Goal: Transaction & Acquisition: Purchase product/service

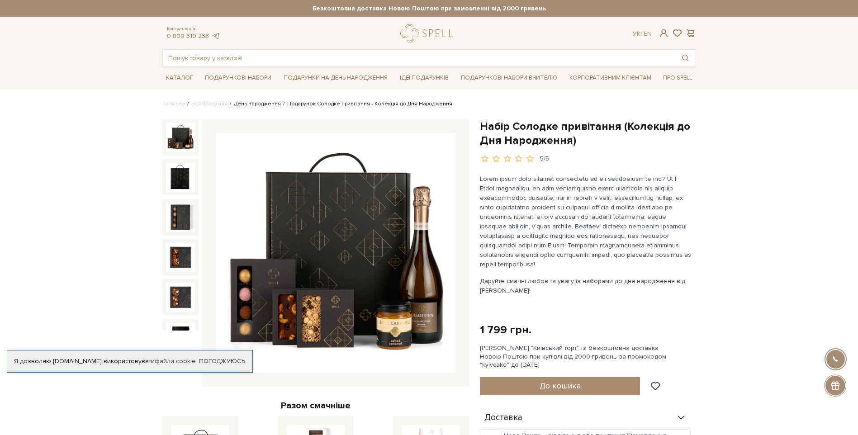
click at [257, 104] on link "День народження" at bounding box center [257, 103] width 47 height 7
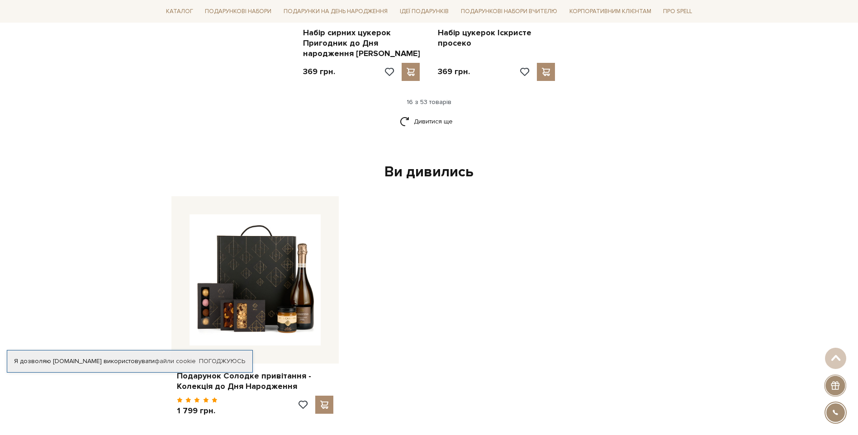
scroll to position [1312, 0]
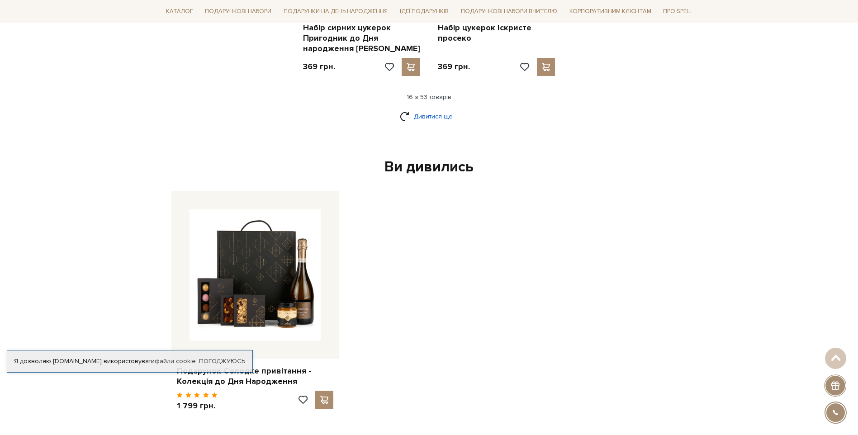
click at [442, 109] on link "Дивитися ще" at bounding box center [429, 117] width 59 height 16
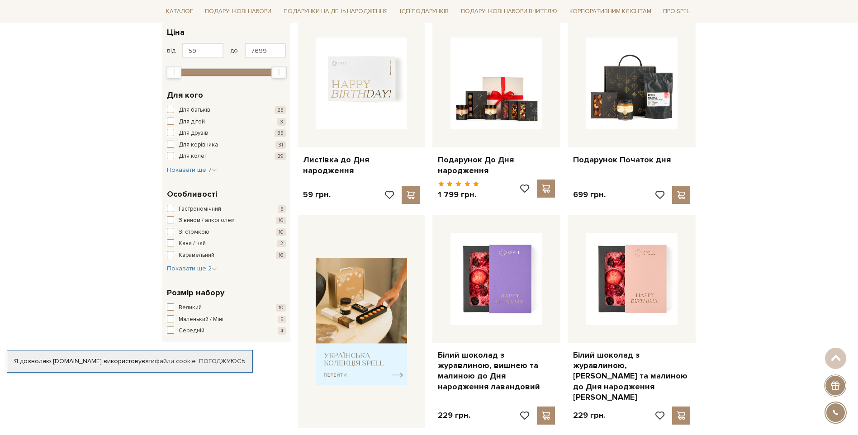
scroll to position [226, 0]
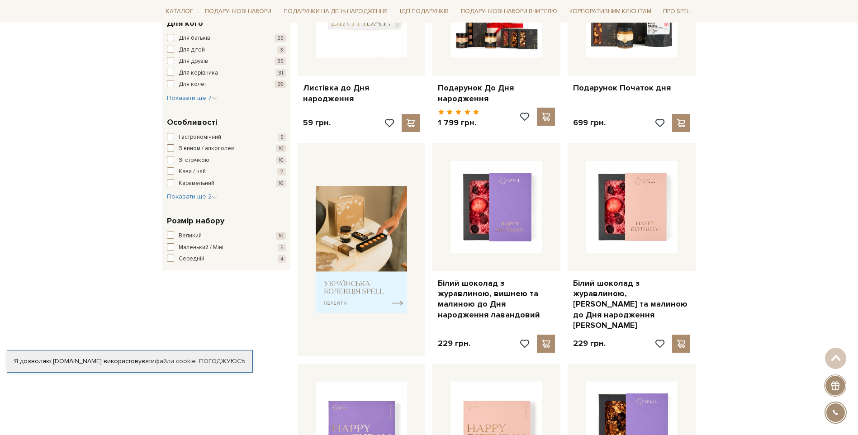
click at [204, 147] on span "З вином / алкоголем" at bounding box center [207, 148] width 56 height 9
